Goal: Task Accomplishment & Management: Use online tool/utility

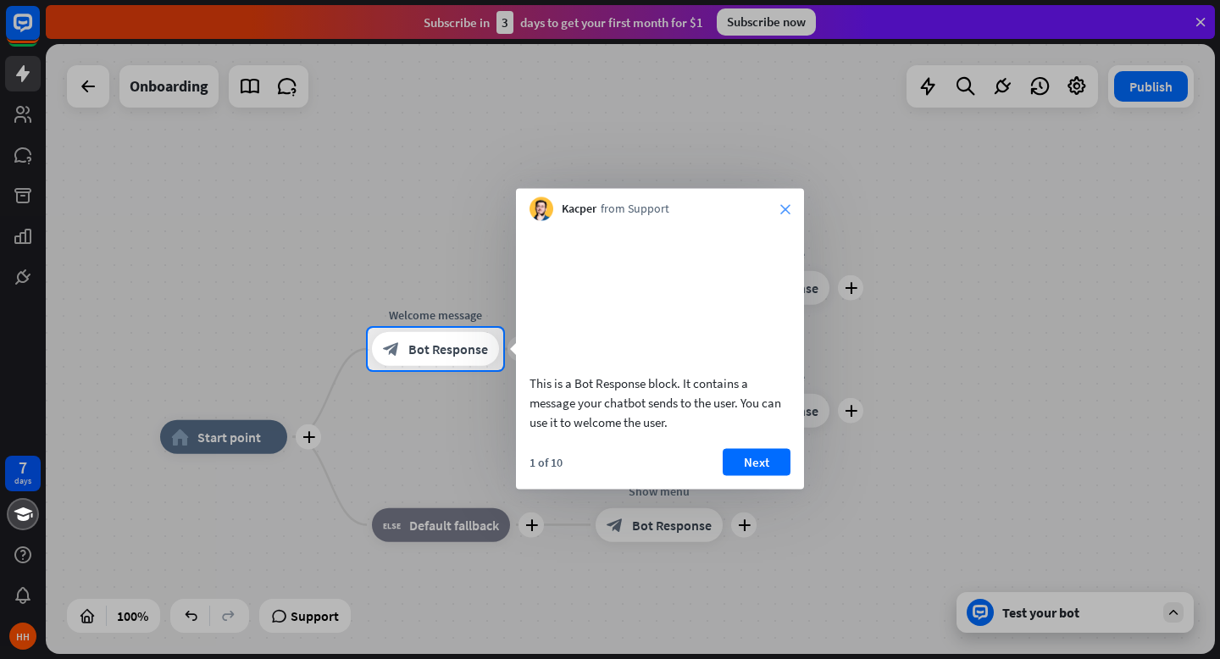
click at [782, 211] on icon "close" at bounding box center [785, 209] width 10 height 10
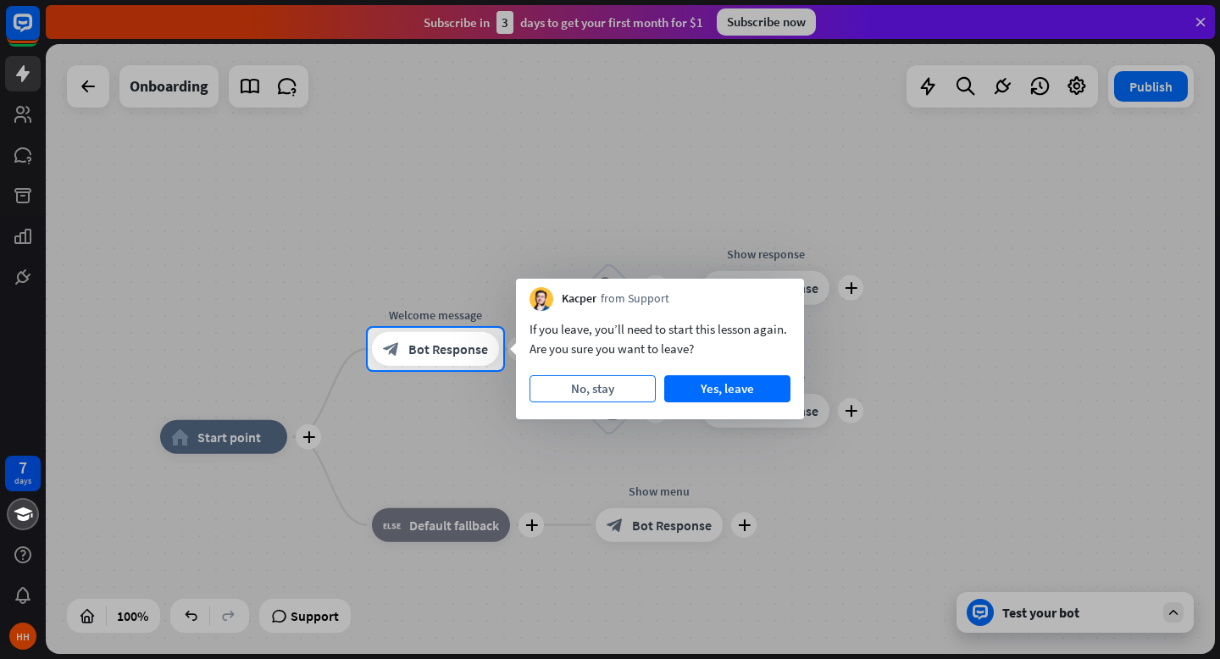
click at [614, 390] on button "No, stay" at bounding box center [592, 388] width 126 height 27
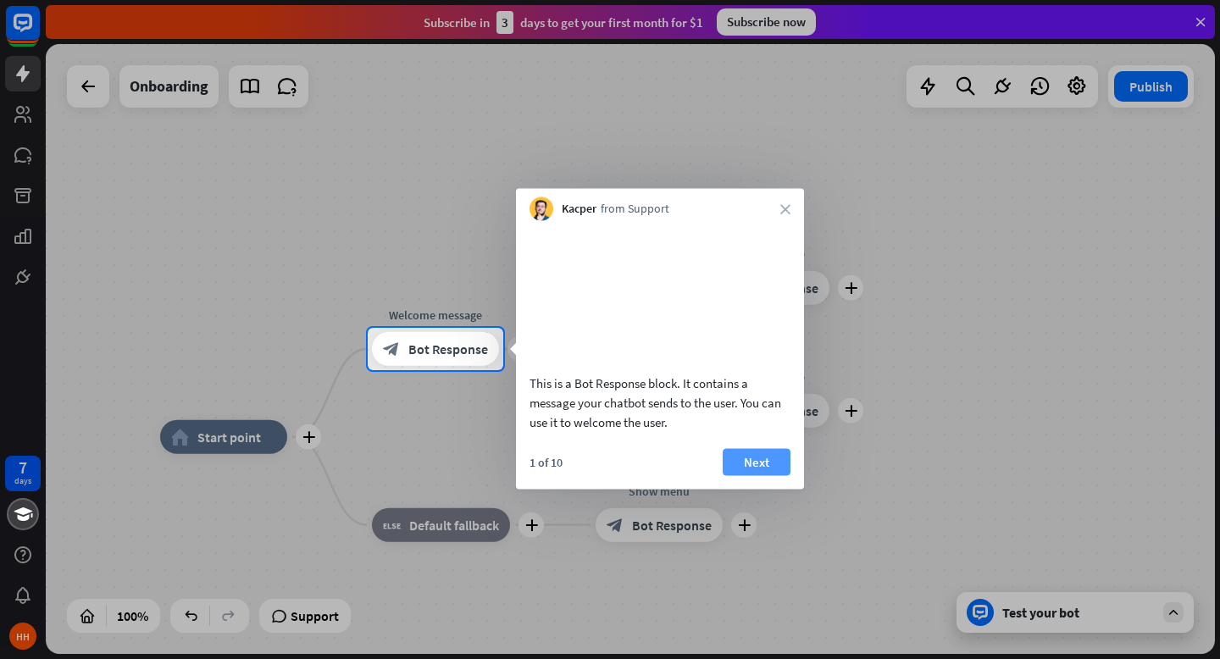
click at [765, 472] on button "Next" at bounding box center [757, 461] width 68 height 27
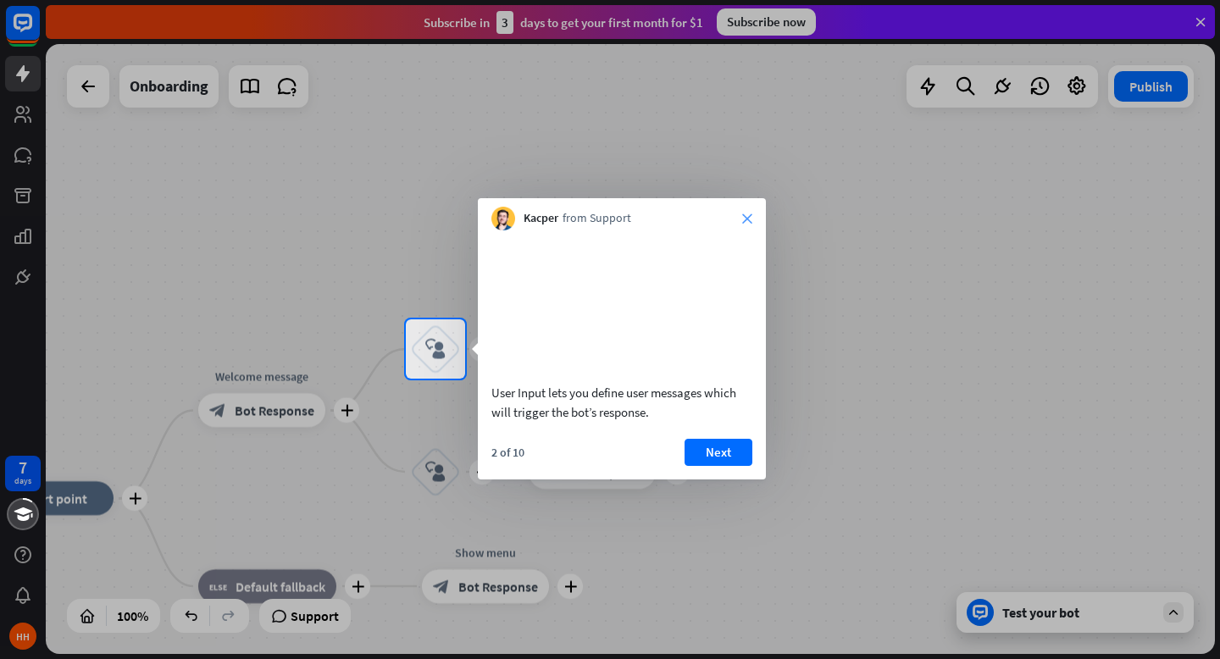
click at [745, 218] on icon "close" at bounding box center [747, 218] width 10 height 10
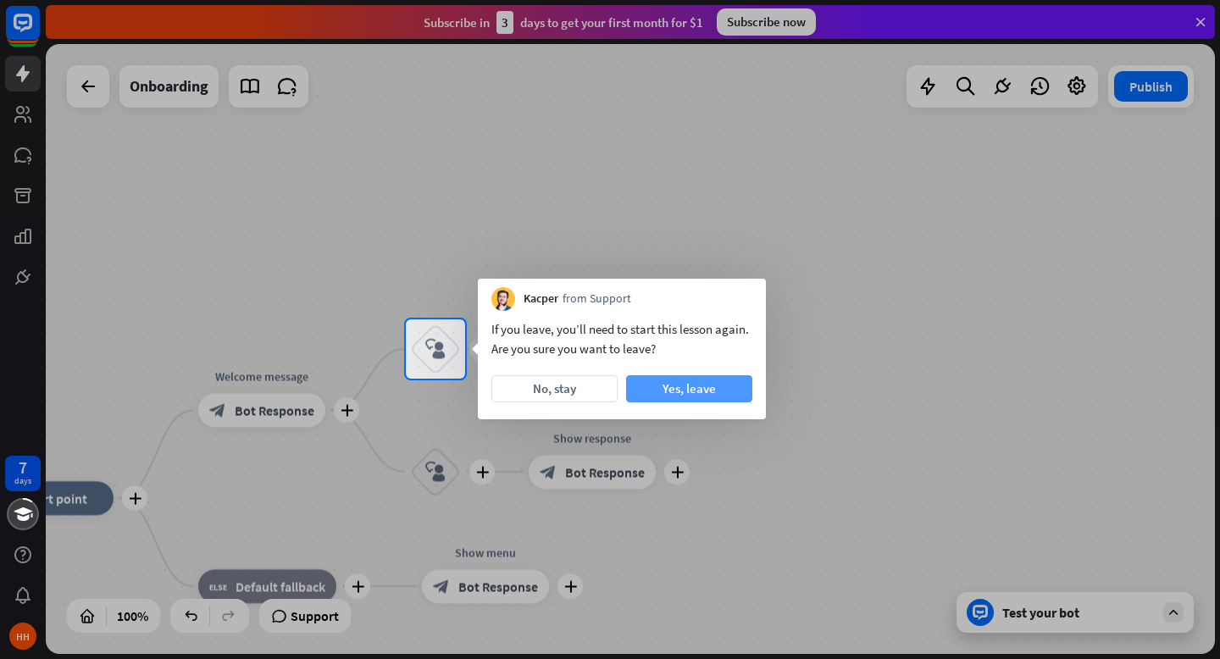
click at [672, 387] on button "Yes, leave" at bounding box center [689, 388] width 126 height 27
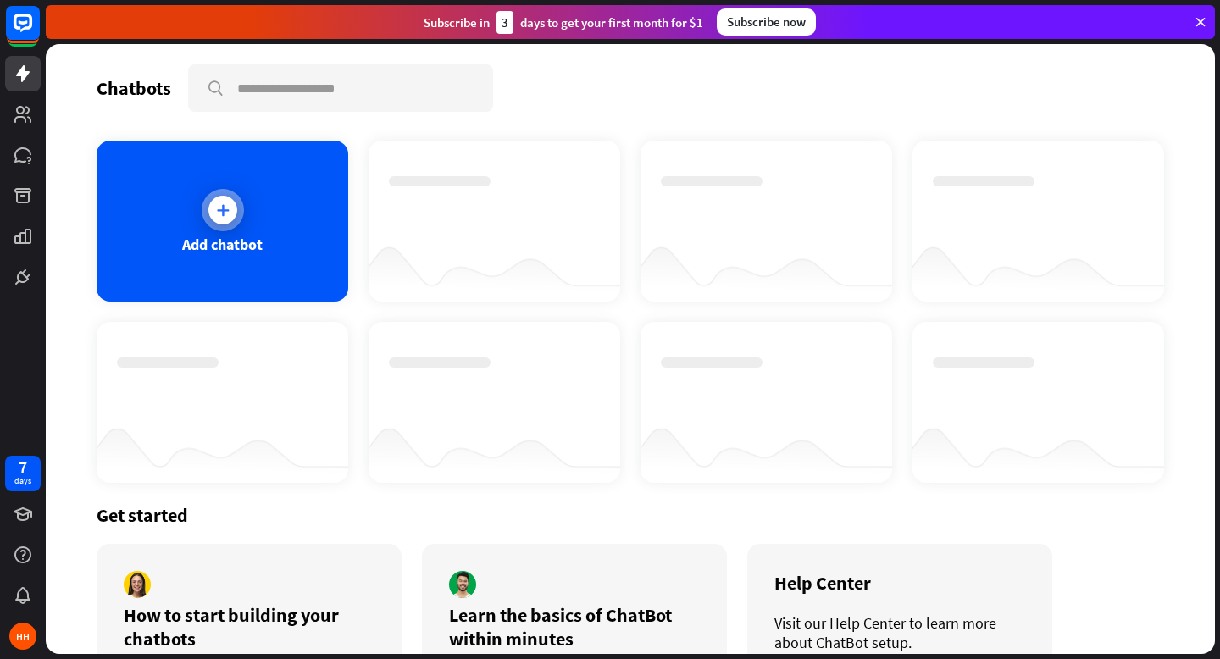
click at [211, 187] on div "Add chatbot" at bounding box center [223, 221] width 252 height 161
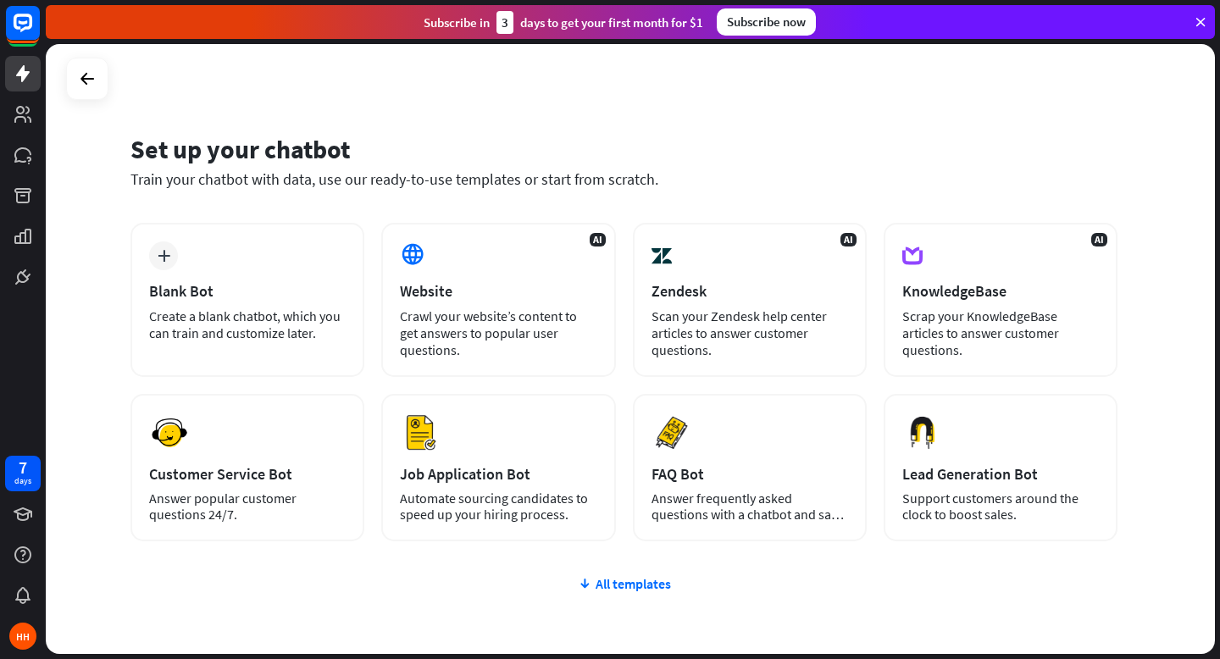
click at [641, 593] on div "plus Blank Bot Create a blank chatbot, which you can train and customize later.…" at bounding box center [623, 484] width 987 height 522
click at [652, 585] on div "All templates" at bounding box center [623, 583] width 987 height 17
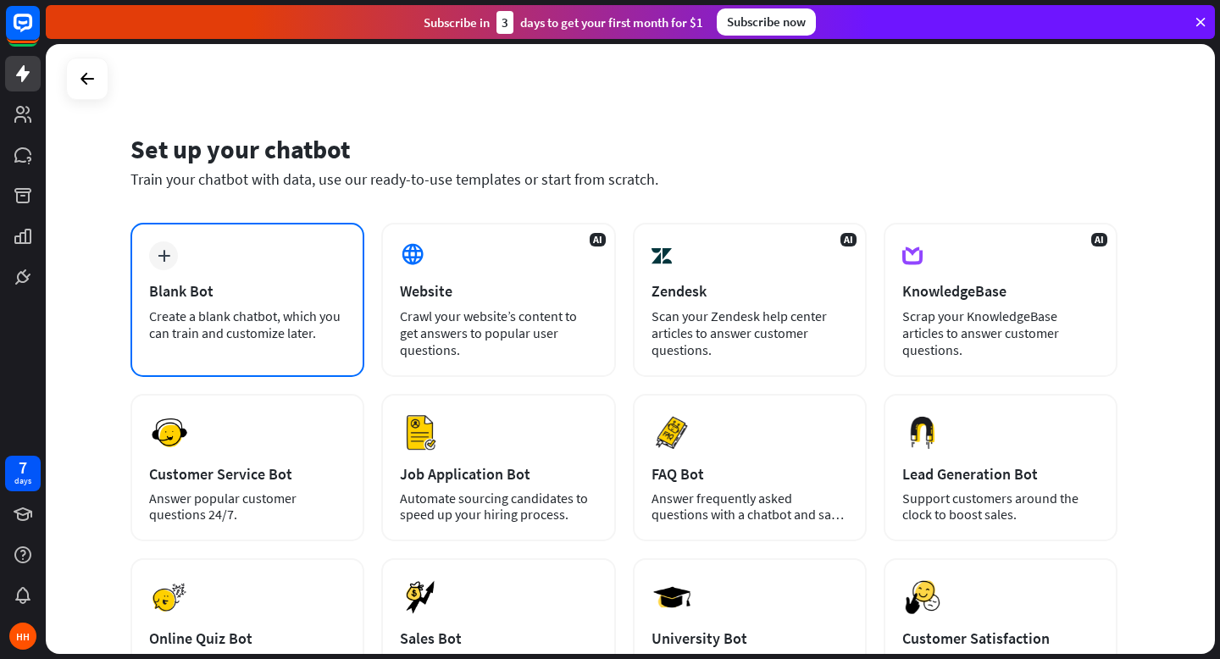
click at [235, 265] on div "plus Blank Bot Create a blank chatbot, which you can train and customize later." at bounding box center [247, 300] width 234 height 154
